Goal: Find specific page/section: Find specific page/section

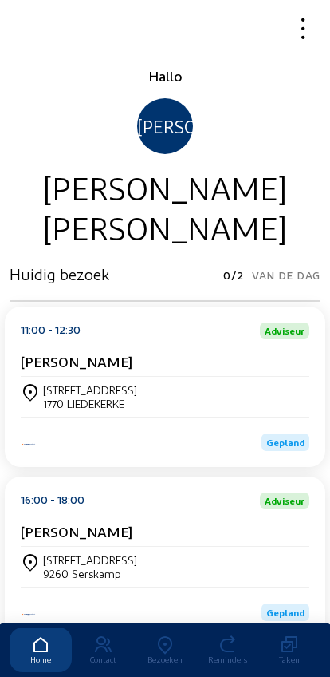
click at [164, 654] on div "Bezoeken" at bounding box center [165, 659] width 62 height 10
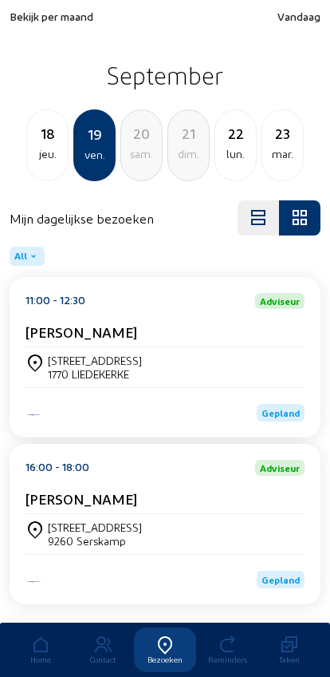
click at [41, 14] on span "Bekijk per maand" at bounding box center [52, 17] width 84 height 14
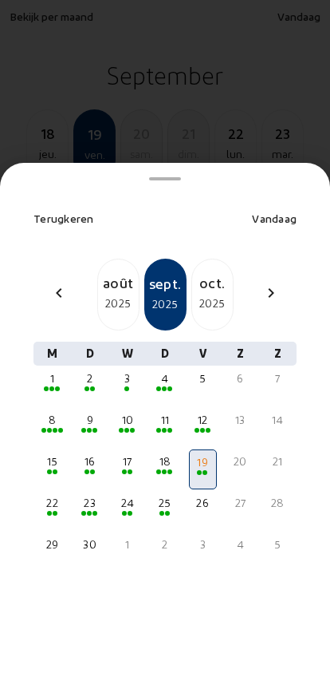
click at [57, 283] on mat-icon "chevron_left" at bounding box center [58, 292] width 19 height 19
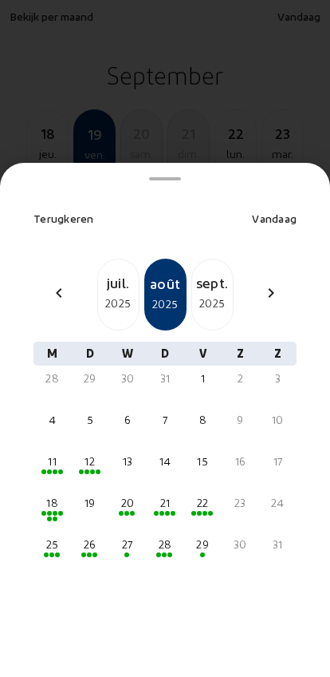
click at [57, 283] on mat-icon "chevron_left" at bounding box center [58, 292] width 19 height 19
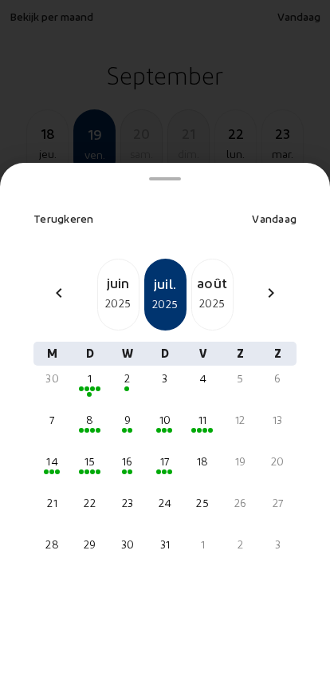
click at [59, 283] on mat-icon "chevron_left" at bounding box center [58, 292] width 19 height 19
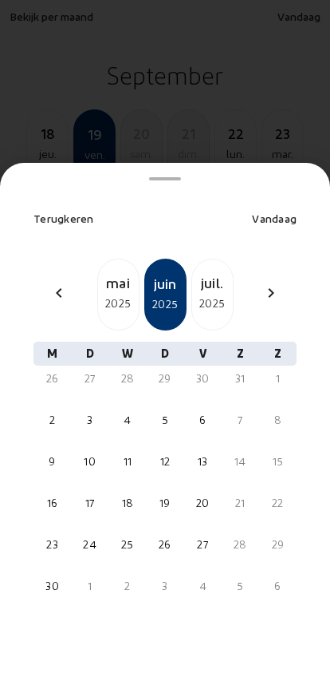
click at [56, 283] on mat-icon "chevron_left" at bounding box center [58, 292] width 19 height 19
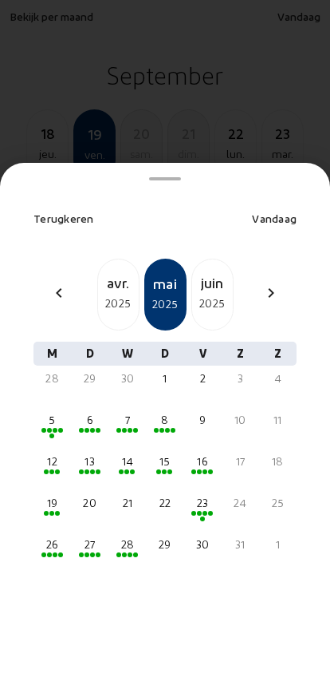
click at [56, 283] on mat-icon "chevron_left" at bounding box center [58, 292] width 19 height 19
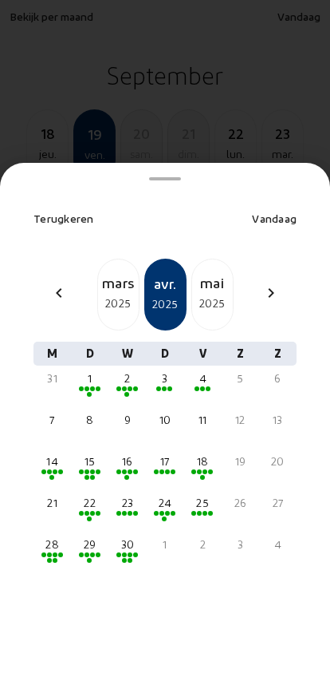
click at [54, 283] on mat-icon "chevron_left" at bounding box center [58, 292] width 19 height 19
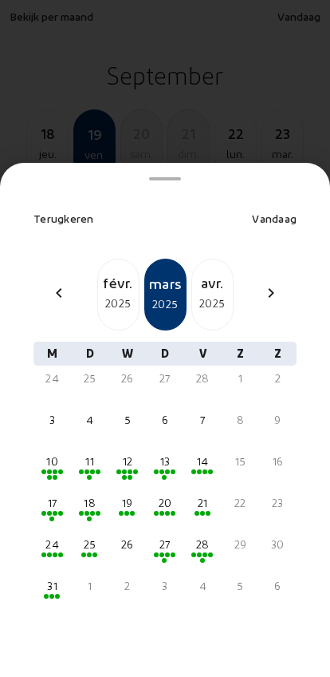
click at [55, 283] on mat-icon "chevron_left" at bounding box center [58, 292] width 19 height 19
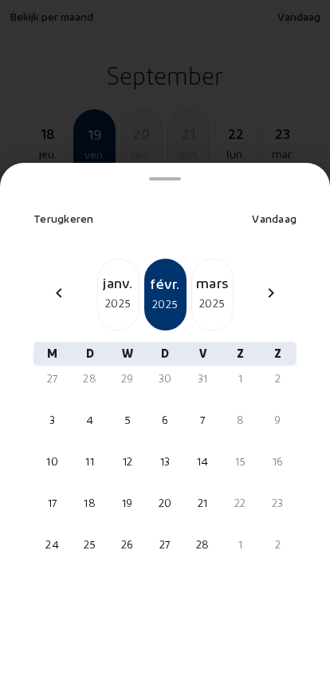
click at [56, 283] on mat-icon "chevron_left" at bounding box center [58, 292] width 19 height 19
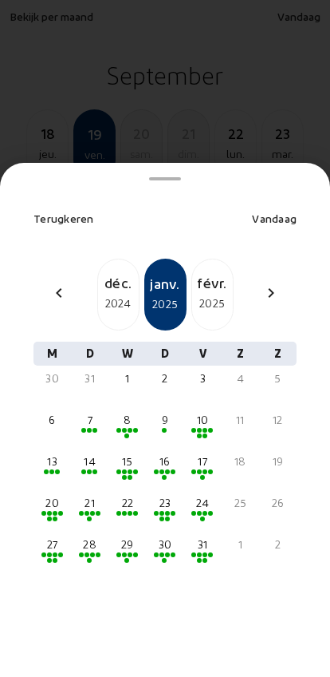
click at [54, 283] on mat-icon "chevron_left" at bounding box center [58, 292] width 19 height 19
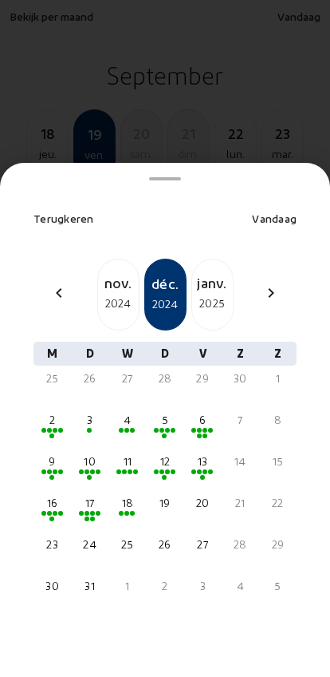
click at [53, 283] on mat-icon "chevron_left" at bounding box center [58, 292] width 19 height 19
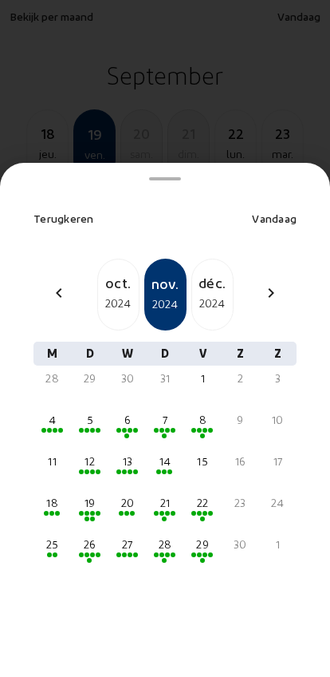
click at [55, 283] on mat-icon "chevron_left" at bounding box center [58, 292] width 19 height 19
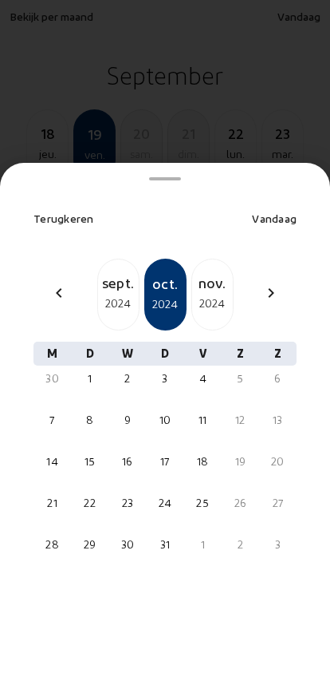
click at [55, 283] on mat-icon "chevron_left" at bounding box center [58, 292] width 19 height 19
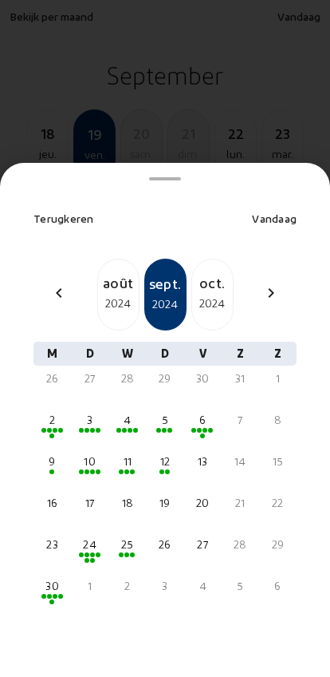
click at [54, 283] on mat-icon "chevron_left" at bounding box center [58, 292] width 19 height 19
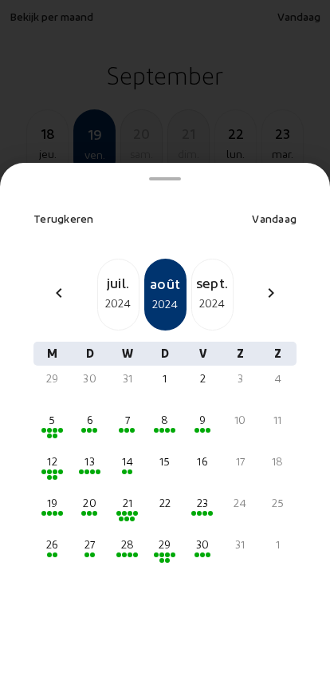
click at [56, 283] on mat-icon "chevron_left" at bounding box center [58, 292] width 19 height 19
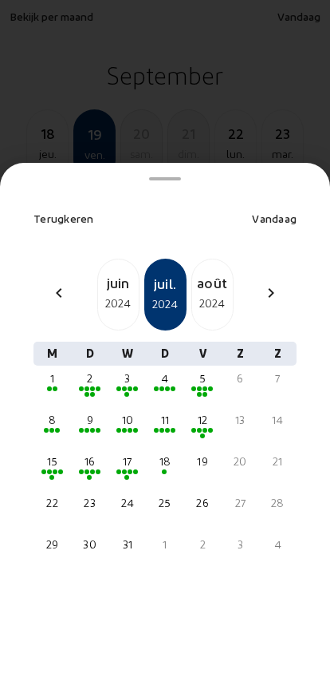
click at [57, 283] on mat-icon "chevron_left" at bounding box center [58, 292] width 19 height 19
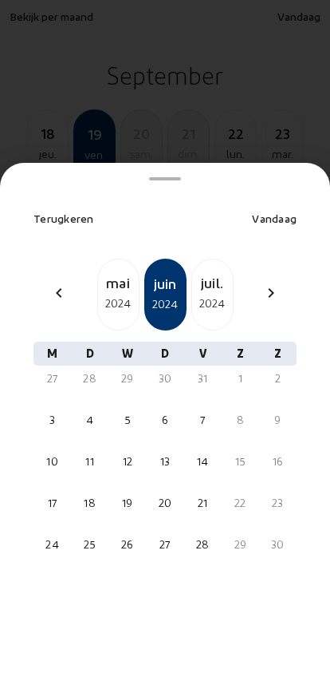
click at [57, 283] on mat-icon "chevron_left" at bounding box center [58, 292] width 19 height 19
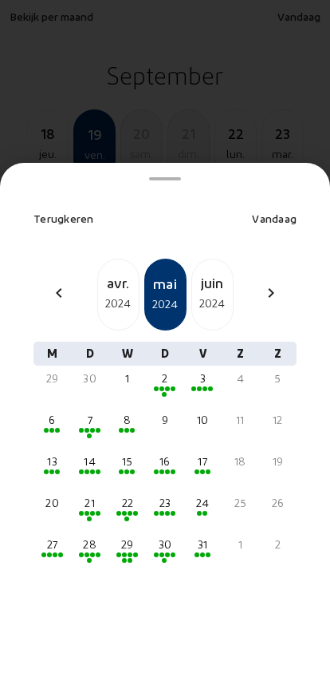
click at [57, 283] on mat-icon "chevron_left" at bounding box center [58, 292] width 19 height 19
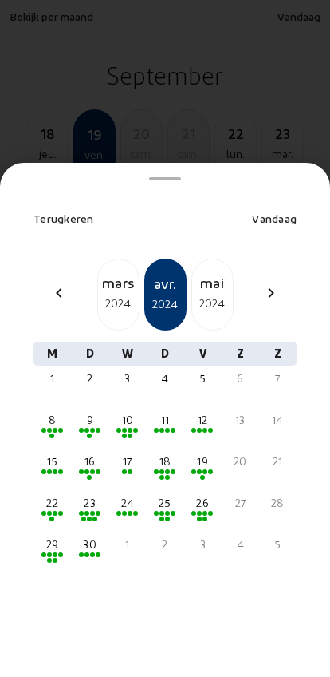
click at [57, 283] on mat-icon "chevron_left" at bounding box center [58, 292] width 19 height 19
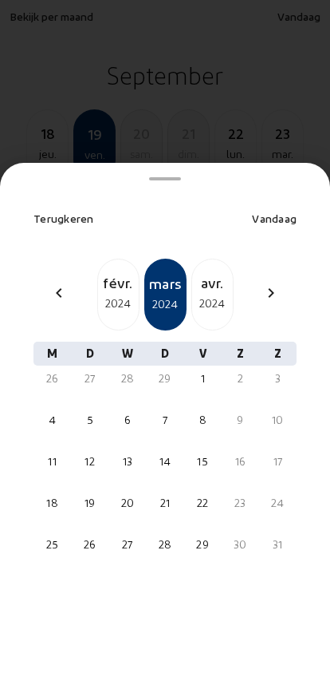
click at [61, 283] on mat-icon "chevron_left" at bounding box center [58, 292] width 19 height 19
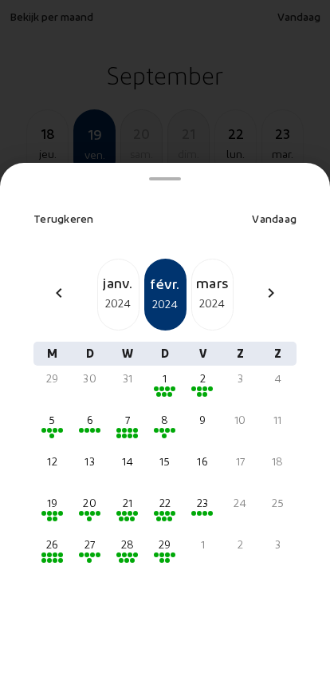
click at [57, 283] on mat-icon "chevron_left" at bounding box center [58, 292] width 19 height 19
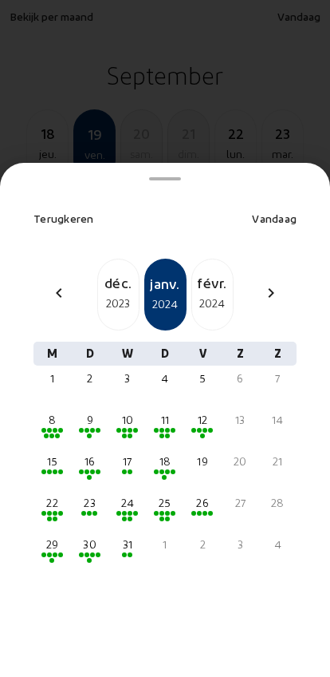
click at [57, 283] on div "chevron_left" at bounding box center [59, 294] width 38 height 23
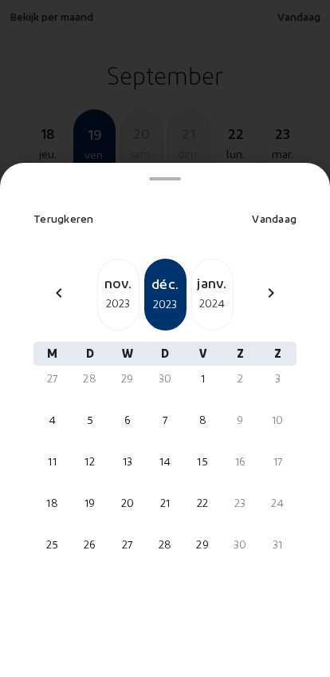
click at [60, 283] on mat-icon "chevron_left" at bounding box center [58, 292] width 19 height 19
click at [57, 283] on mat-icon "chevron_left" at bounding box center [58, 292] width 19 height 19
click at [53, 279] on div "chevron_left [DATE] [DATE] [DATE] chevron_right" at bounding box center [165, 295] width 282 height 72
click at [53, 278] on div "chevron_left [DATE] [DATE] [DATE] chevron_right" at bounding box center [165, 295] width 282 height 72
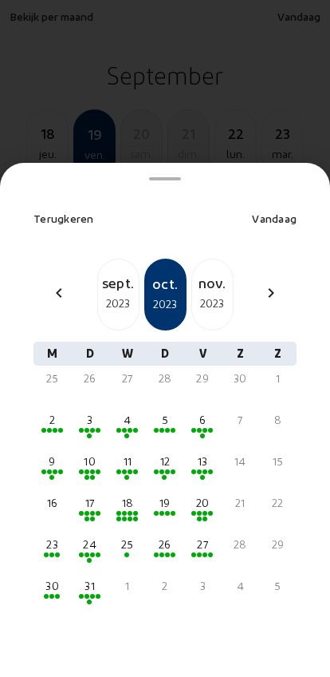
click at [105, 294] on div "2023" at bounding box center [118, 303] width 41 height 19
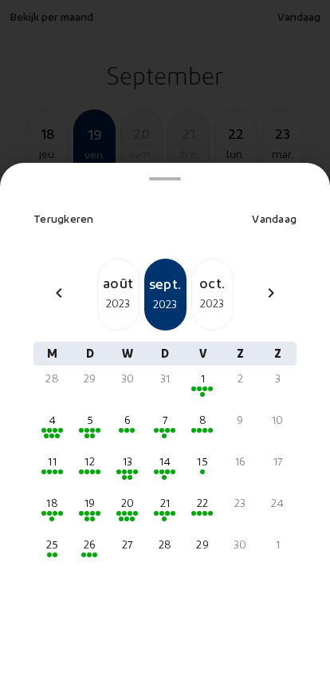
click at [90, 428] on span at bounding box center [92, 430] width 5 height 5
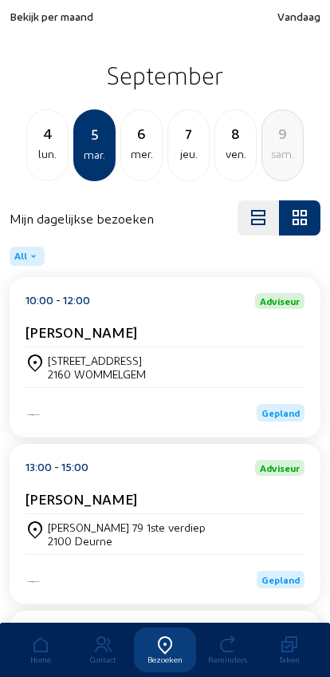
click at [138, 144] on div "6" at bounding box center [141, 133] width 41 height 22
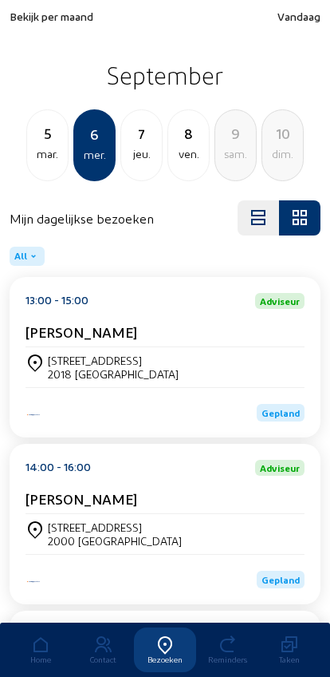
click at [35, 148] on div "mar." at bounding box center [47, 153] width 41 height 19
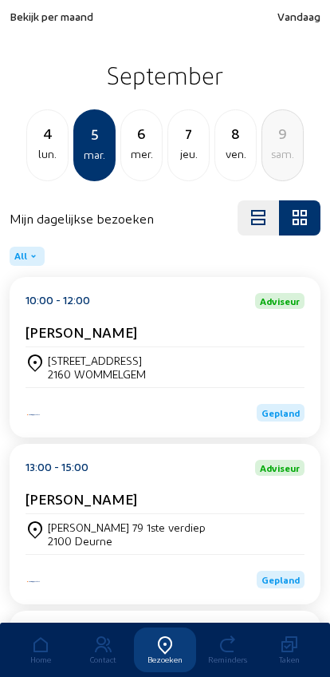
click at [36, 148] on div "lun." at bounding box center [47, 153] width 41 height 19
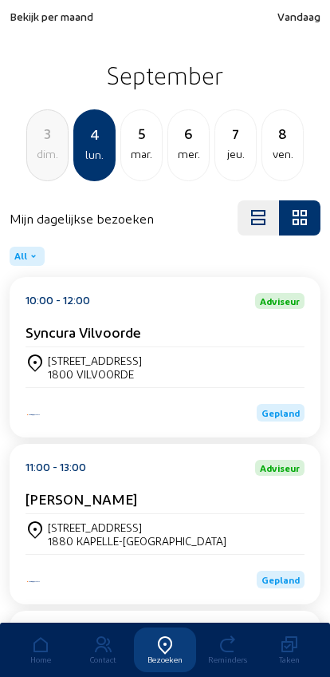
click at [44, 22] on span "Bekijk per maand" at bounding box center [52, 17] width 84 height 14
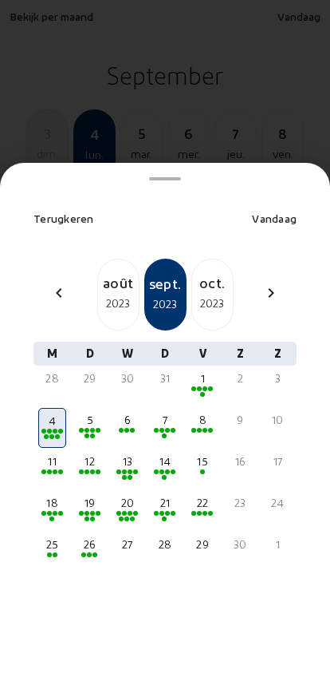
click at [49, 259] on div "chevron_left août [DATE] 2023 [DATE] chevron_right" at bounding box center [165, 295] width 282 height 72
click at [53, 283] on mat-icon "chevron_left" at bounding box center [58, 292] width 19 height 19
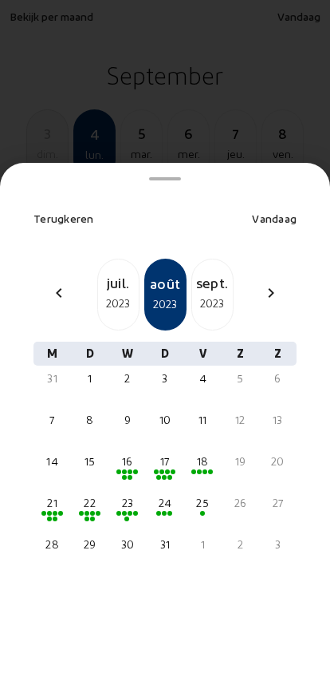
click at [56, 283] on mat-icon "chevron_left" at bounding box center [58, 292] width 19 height 19
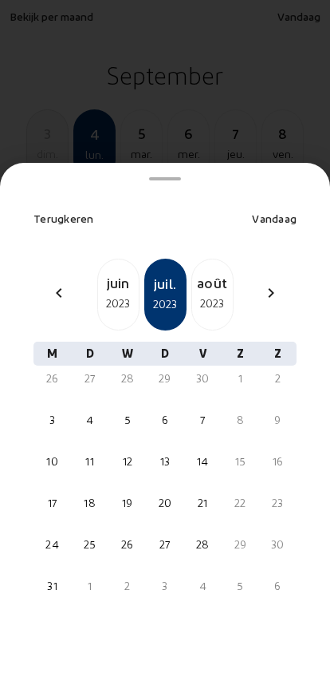
click at [53, 283] on mat-icon "chevron_left" at bounding box center [58, 292] width 19 height 19
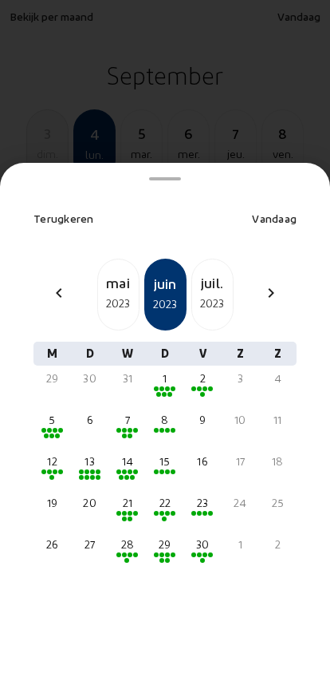
click at [48, 283] on div "chevron_left" at bounding box center [59, 294] width 38 height 23
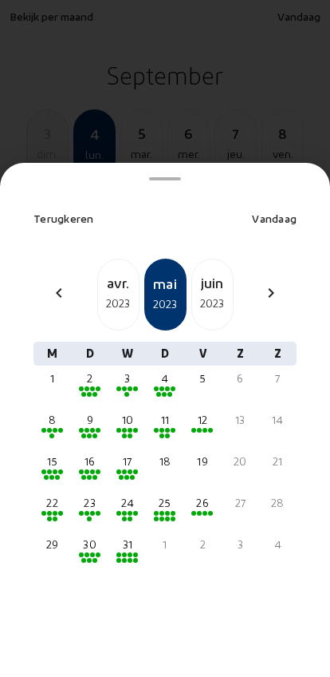
click at [45, 283] on div "chevron_left" at bounding box center [59, 294] width 38 height 23
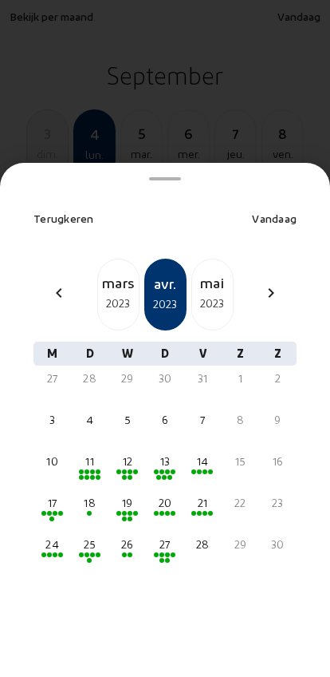
click at [44, 283] on div "chevron_left" at bounding box center [59, 294] width 38 height 23
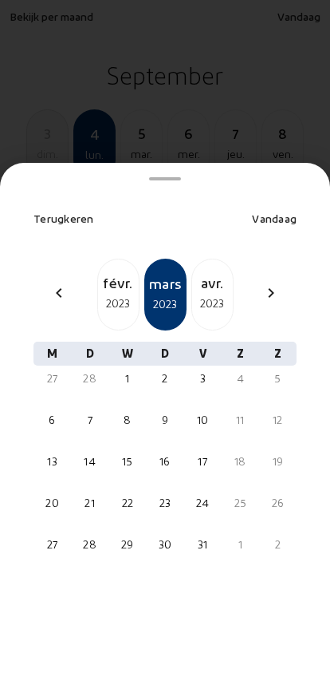
click at [45, 283] on div "chevron_left" at bounding box center [59, 294] width 38 height 23
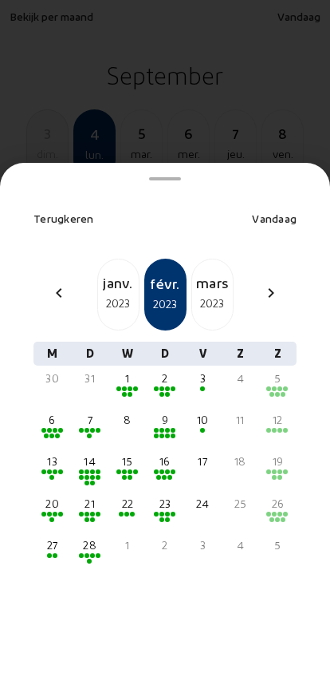
click at [40, 283] on div "chevron_left" at bounding box center [59, 294] width 38 height 23
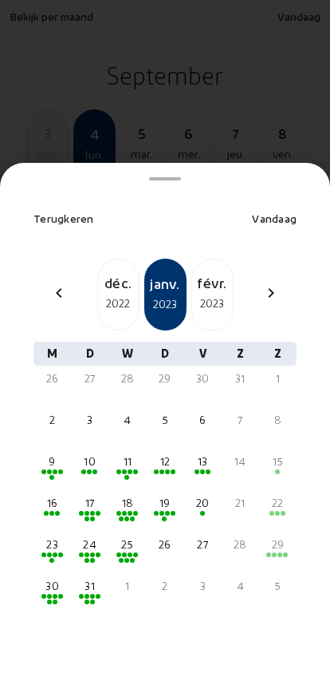
click at [39, 270] on div "chevron_left déc. 2022 janv. 2023 févr. 2023 chevron_right" at bounding box center [165, 295] width 282 height 72
click at [41, 283] on div "chevron_left" at bounding box center [59, 294] width 38 height 23
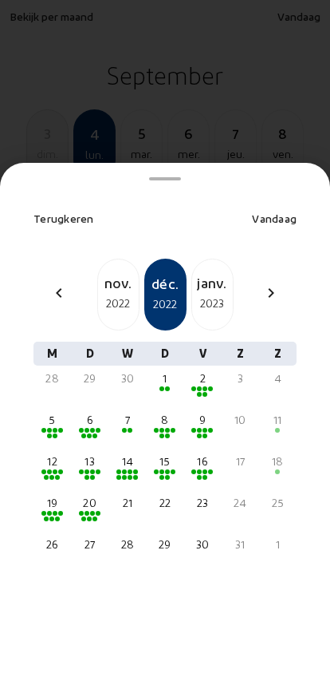
click at [40, 283] on div "chevron_left" at bounding box center [59, 294] width 38 height 23
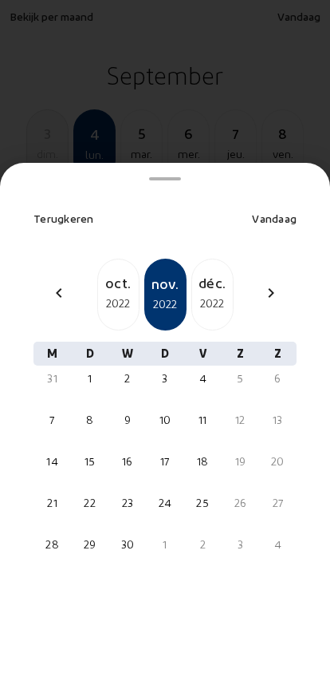
click at [40, 283] on div "chevron_left" at bounding box center [59, 294] width 38 height 23
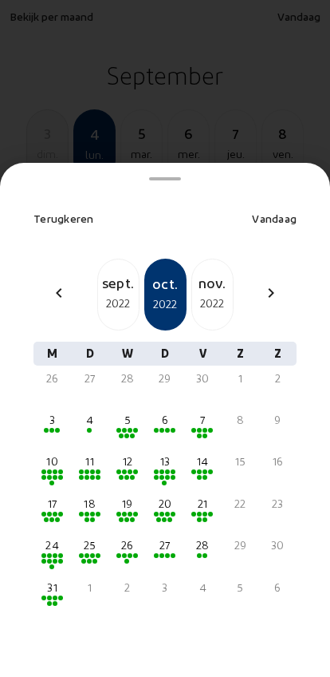
click at [44, 283] on div "chevron_left" at bounding box center [59, 294] width 38 height 23
click at [43, 283] on div "chevron_left" at bounding box center [59, 294] width 38 height 23
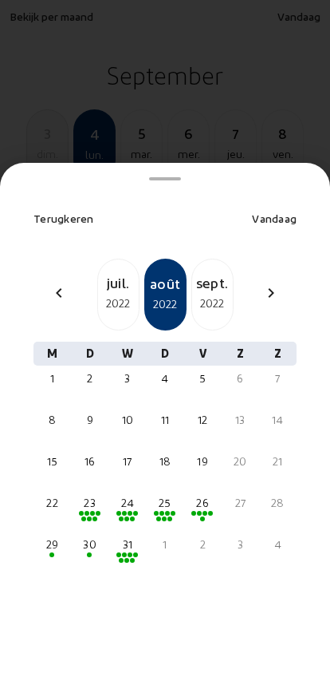
click at [203, 294] on div "2022" at bounding box center [212, 303] width 41 height 19
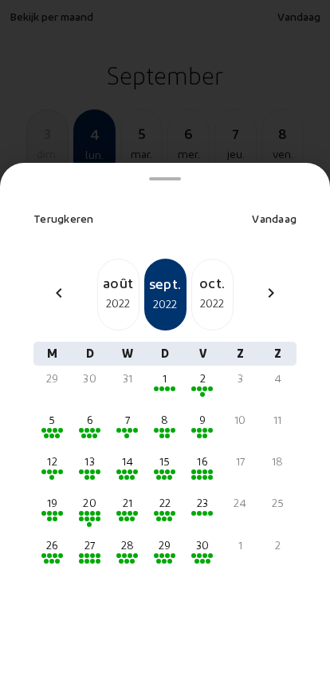
click at [44, 433] on span at bounding box center [46, 435] width 5 height 5
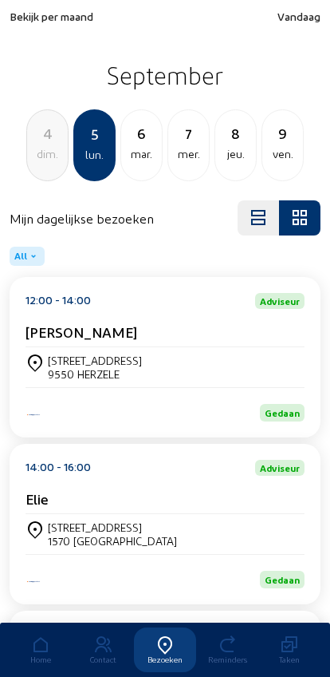
click at [61, 360] on div "[STREET_ADDRESS]" at bounding box center [95, 360] width 94 height 14
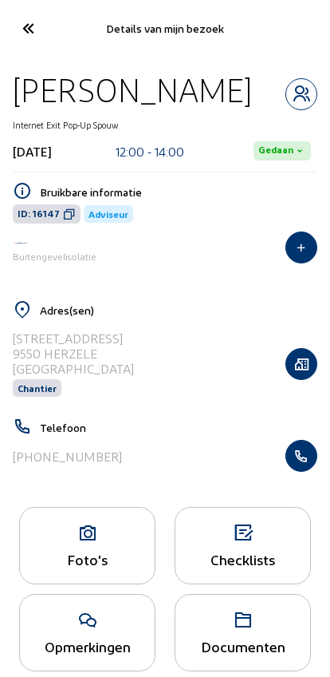
click at [69, 553] on div "Foto's" at bounding box center [87, 545] width 136 height 77
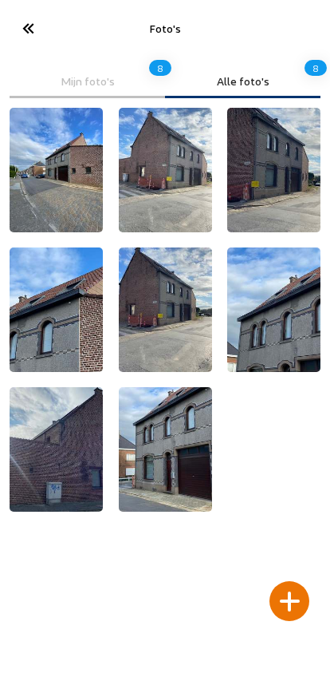
click at [30, 34] on icon at bounding box center [27, 28] width 26 height 28
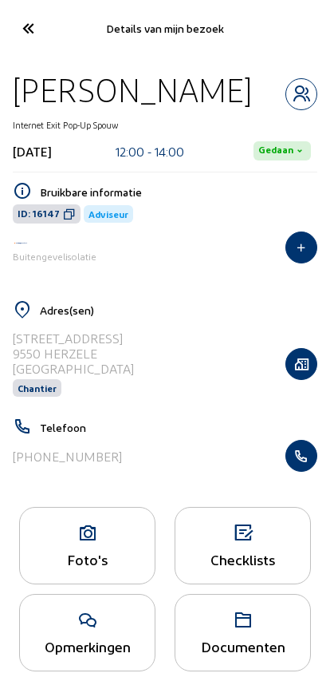
click at [65, 543] on icon at bounding box center [87, 532] width 135 height 19
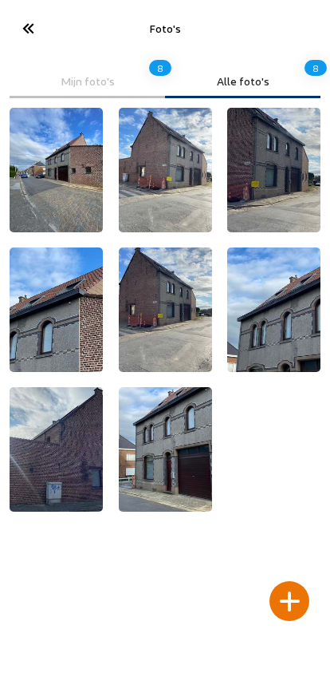
click at [290, 581] on div at bounding box center [290, 601] width 40 height 40
click at [296, 581] on div at bounding box center [290, 601] width 40 height 40
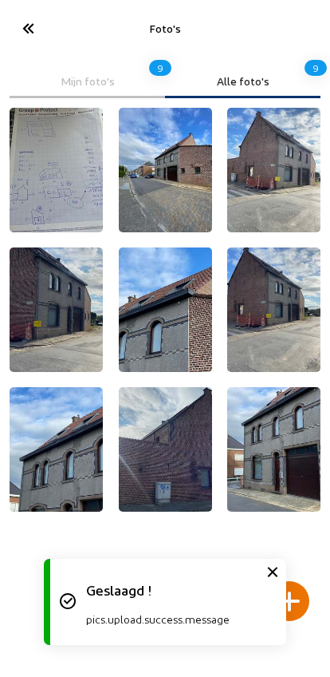
click at [26, 26] on icon at bounding box center [27, 28] width 26 height 28
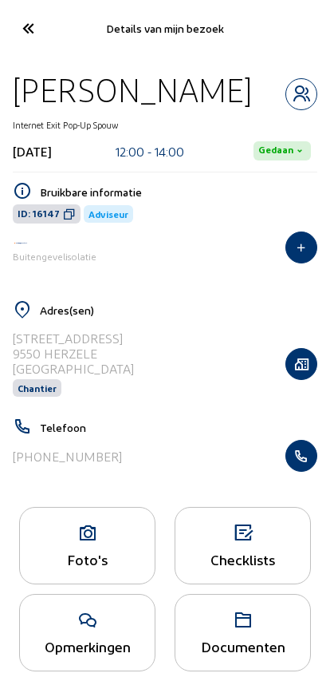
scroll to position [29, 0]
